Goal: Find specific page/section: Find specific page/section

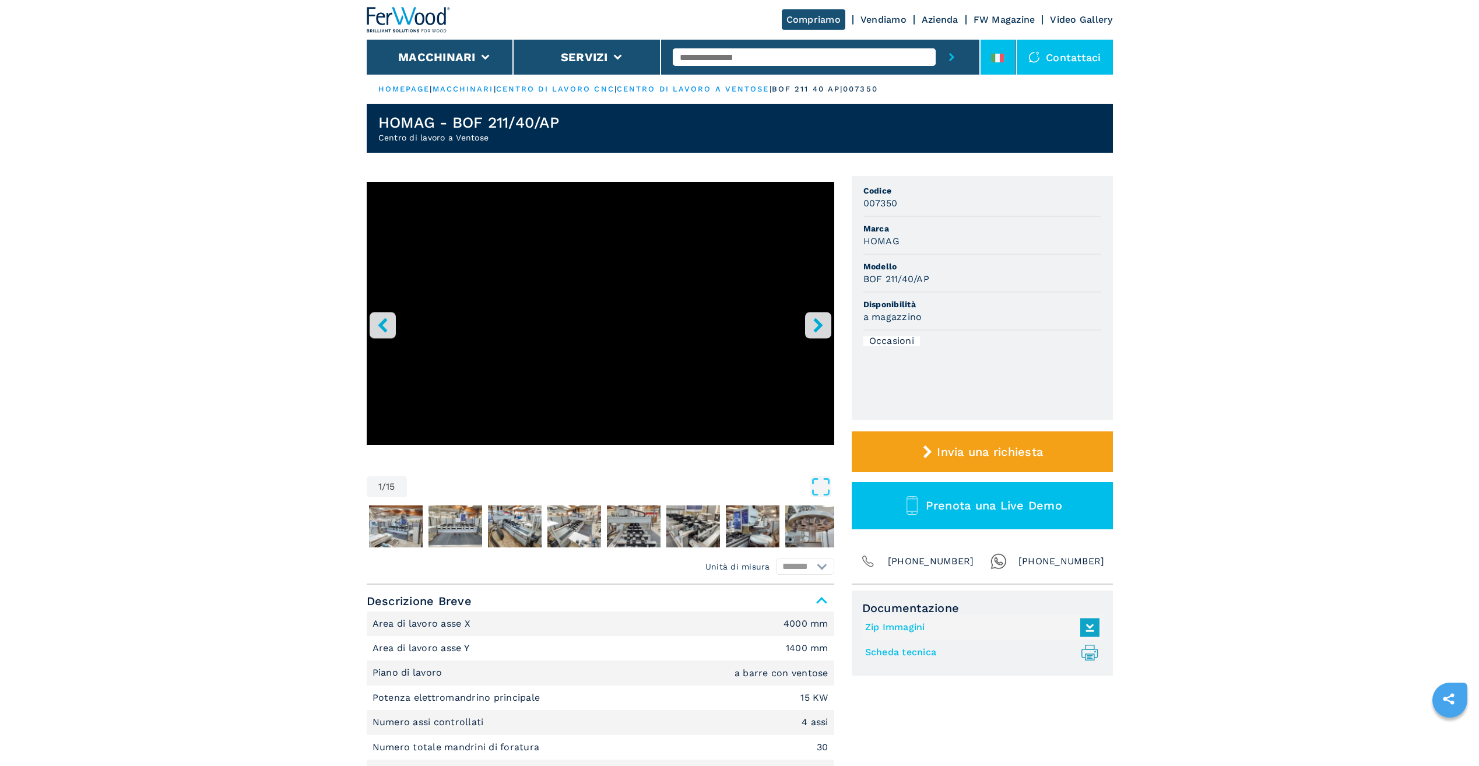
click at [1000, 58] on icon at bounding box center [997, 58] width 13 height 9
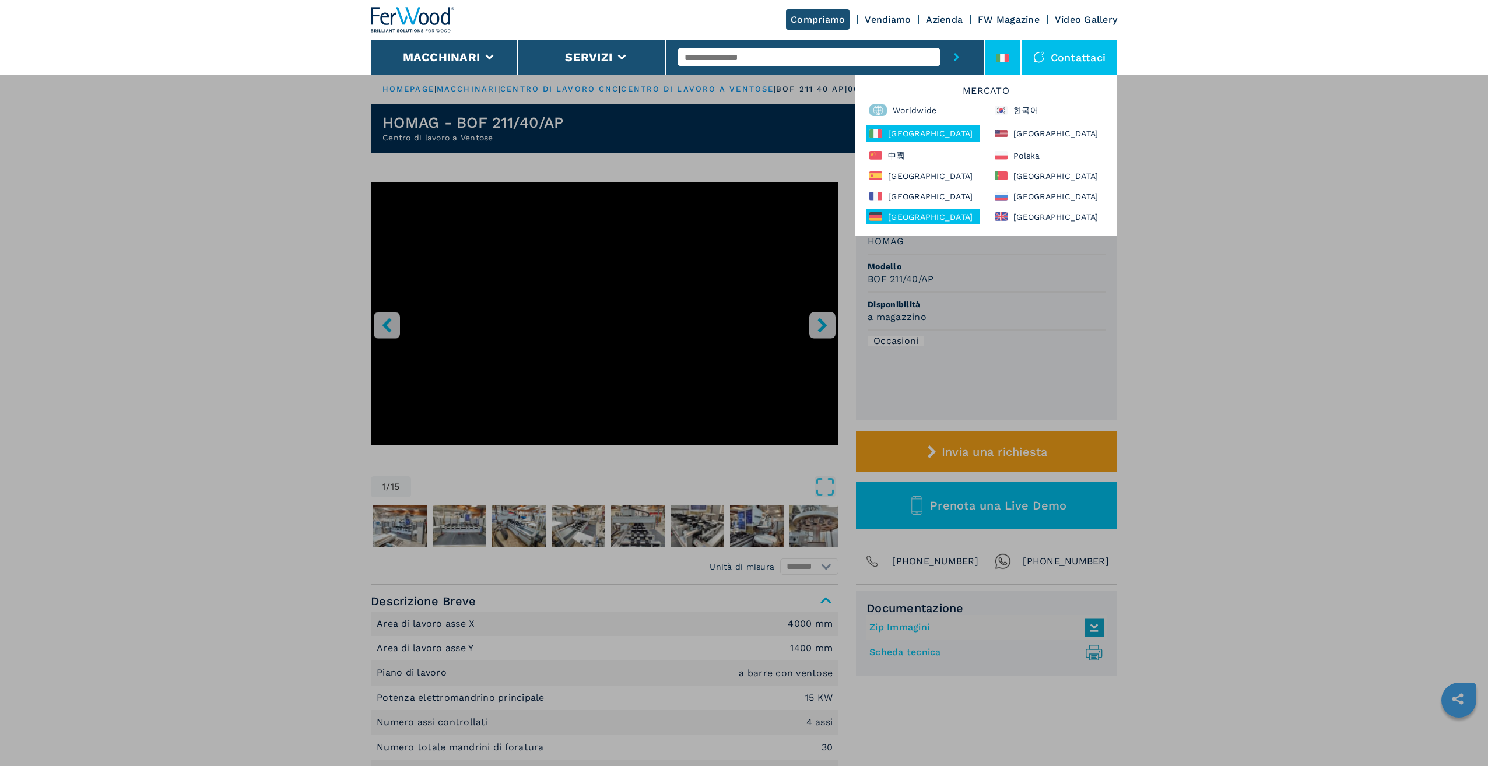
click at [906, 218] on div "[GEOGRAPHIC_DATA]" at bounding box center [924, 216] width 114 height 15
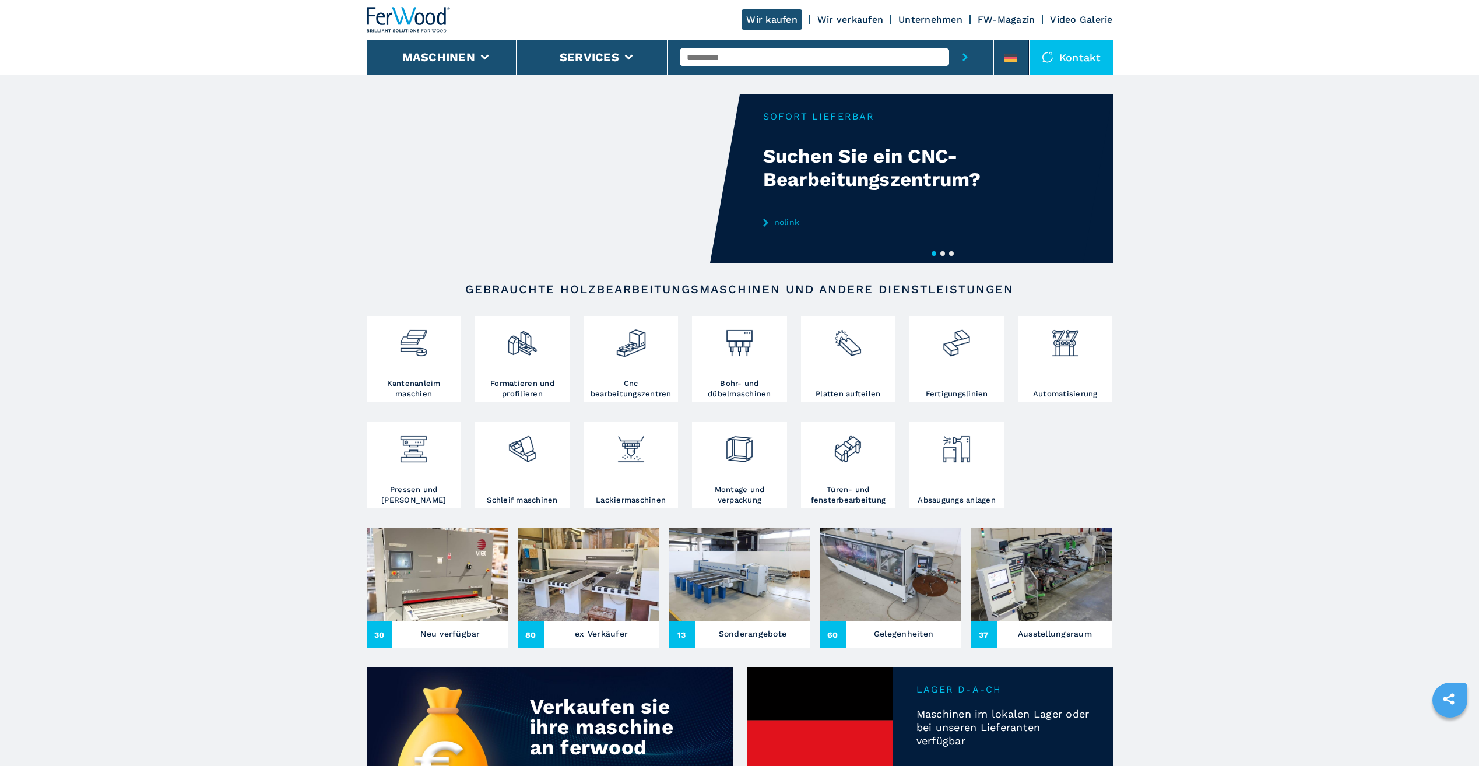
click at [741, 57] on input "text" at bounding box center [814, 56] width 269 height 17
type input "****"
click at [949, 40] on button "submit-button" at bounding box center [965, 57] width 32 height 35
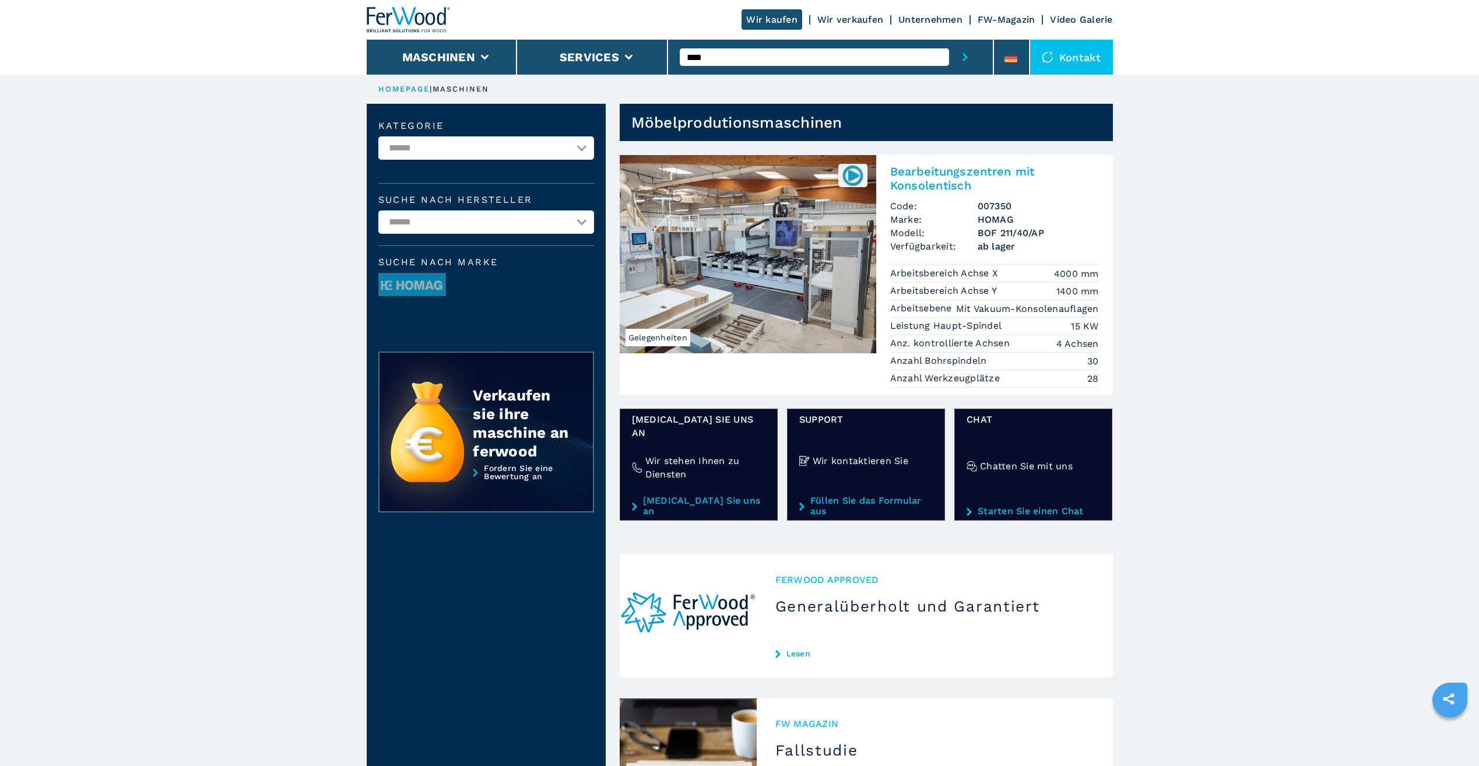
click at [1043, 216] on h3 "HOMAG" at bounding box center [1038, 219] width 121 height 13
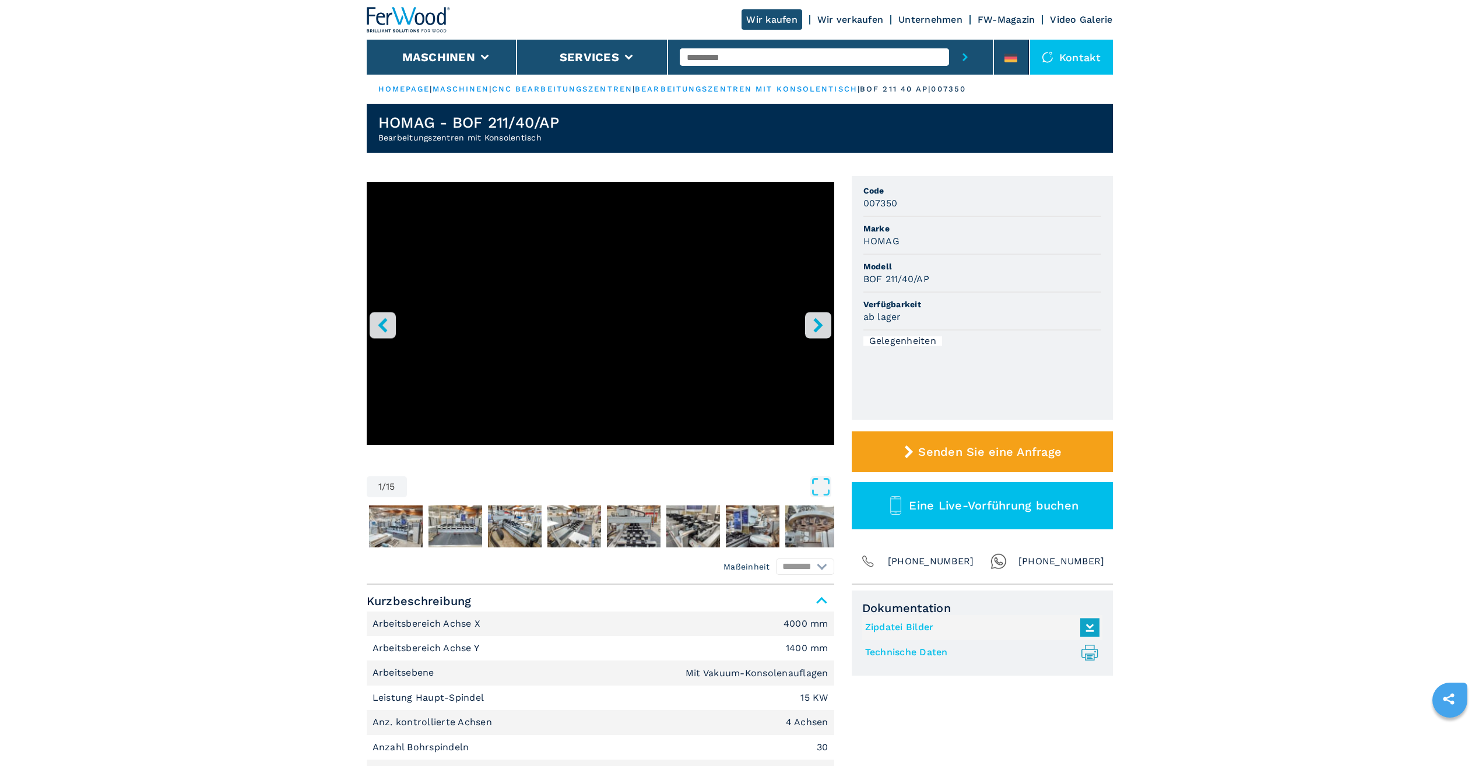
click at [1089, 654] on icon at bounding box center [1089, 652] width 9 height 15
